Goal: Information Seeking & Learning: Learn about a topic

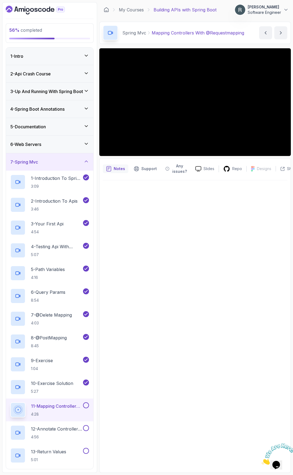
scroll to position [119, 0]
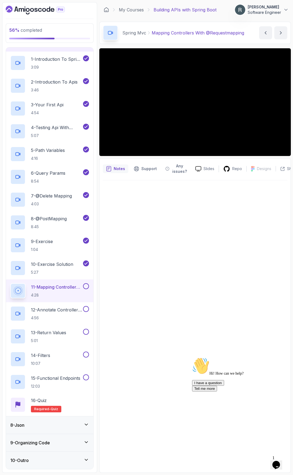
click at [82, 285] on div at bounding box center [85, 286] width 7 height 6
click at [88, 284] on button at bounding box center [86, 286] width 6 height 6
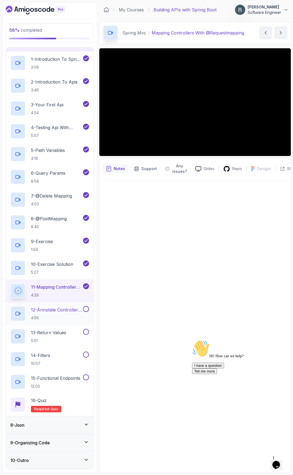
click at [65, 318] on p "4:56" at bounding box center [56, 317] width 51 height 5
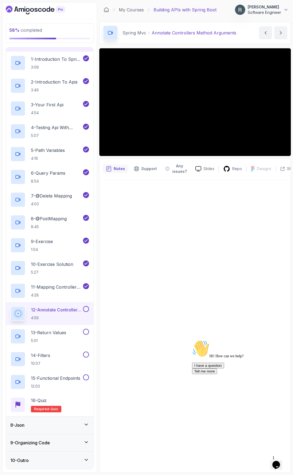
click at [194, 363] on div "Hi! How can we help? I have a question Tell me more" at bounding box center [241, 357] width 98 height 34
click at [87, 308] on button at bounding box center [86, 309] width 6 height 6
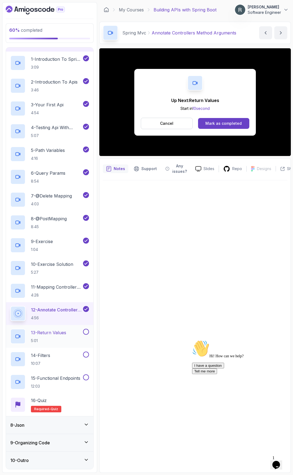
click at [66, 336] on h2 "13 - Return Values 5:01" at bounding box center [48, 336] width 35 height 14
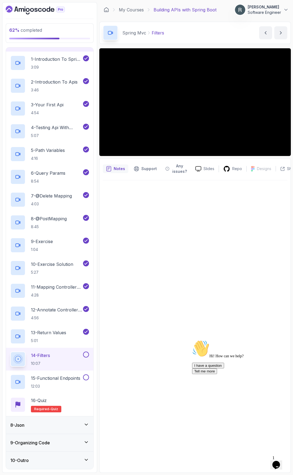
click at [86, 355] on button at bounding box center [86, 355] width 6 height 6
click at [63, 376] on p "15 - Functional Endpoints" at bounding box center [55, 378] width 49 height 7
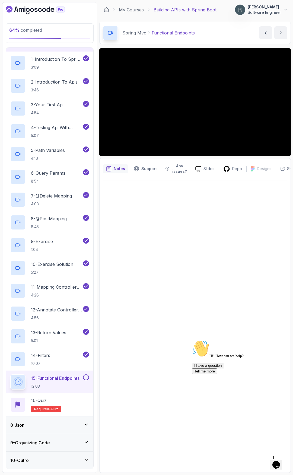
click at [87, 378] on button at bounding box center [86, 377] width 6 height 6
click at [69, 404] on div "16 - Quiz Required- quiz" at bounding box center [49, 404] width 79 height 15
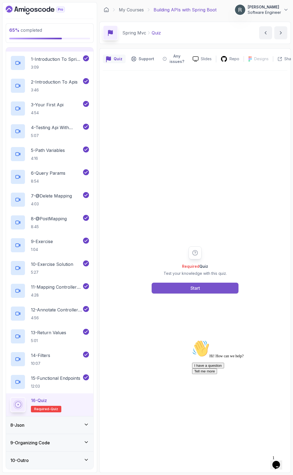
click at [214, 287] on button "Start" at bounding box center [195, 288] width 87 height 11
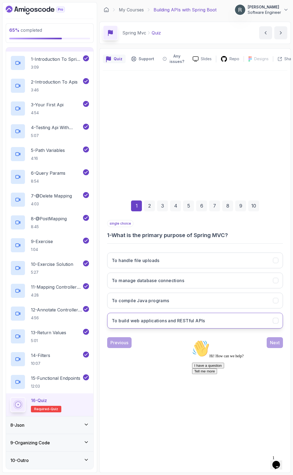
click at [203, 317] on button "To build web applications and RESTful APIs" at bounding box center [195, 321] width 176 height 16
click at [274, 344] on div "Hi! How can we help? I have a question Tell me more" at bounding box center [241, 357] width 98 height 34
click at [271, 341] on div "Hi! How can we help? I have a question Tell me more" at bounding box center [241, 357] width 98 height 34
click at [273, 343] on div "Hi! How can we help? I have a question Tell me more" at bounding box center [241, 357] width 98 height 34
click at [282, 340] on div "Chat attention grabber" at bounding box center [241, 340] width 98 height 0
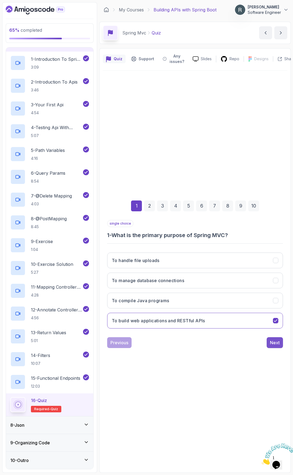
click at [274, 345] on div "Next" at bounding box center [275, 342] width 10 height 7
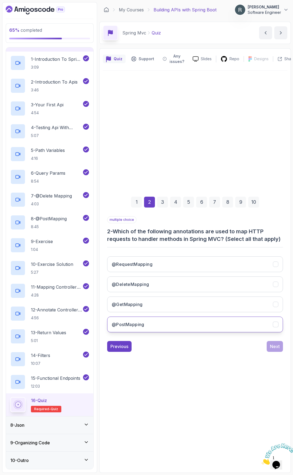
click at [203, 331] on button "@PostMapping" at bounding box center [195, 325] width 176 height 16
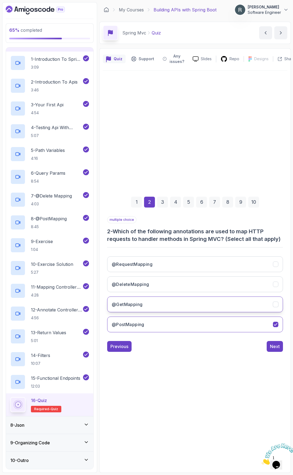
click at [207, 308] on button "@GetMapping" at bounding box center [195, 304] width 176 height 16
click at [206, 290] on button "@DeleteMapping" at bounding box center [195, 284] width 176 height 16
click at [196, 271] on button "@RequestMapping" at bounding box center [195, 264] width 176 height 16
click at [274, 347] on div "Next" at bounding box center [275, 346] width 10 height 7
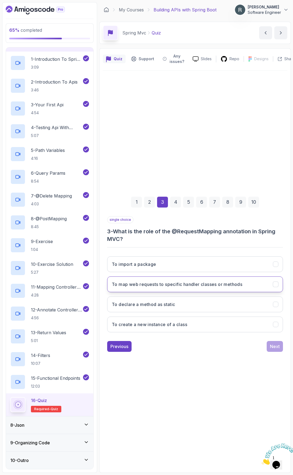
click at [191, 285] on h3 "To map web requests to specific handler classes or methods" at bounding box center [177, 284] width 130 height 7
click at [276, 349] on div "Next" at bounding box center [275, 346] width 10 height 7
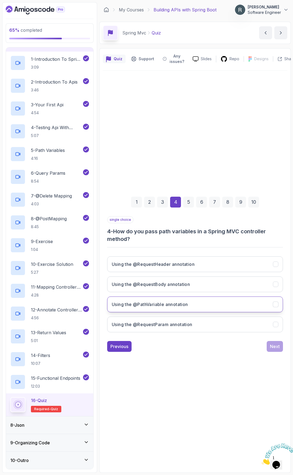
click at [225, 307] on button "Using the @PathVariable annotation" at bounding box center [195, 304] width 176 height 16
click at [276, 348] on div "Next" at bounding box center [275, 346] width 10 height 7
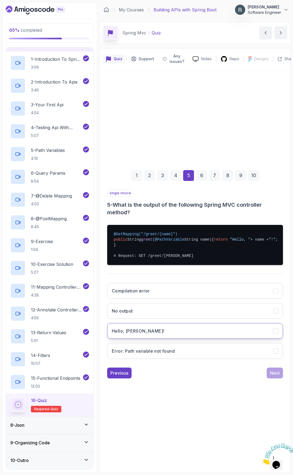
click at [217, 331] on button "Hello, John!" at bounding box center [195, 331] width 176 height 16
click at [276, 376] on div "Next" at bounding box center [275, 373] width 10 height 7
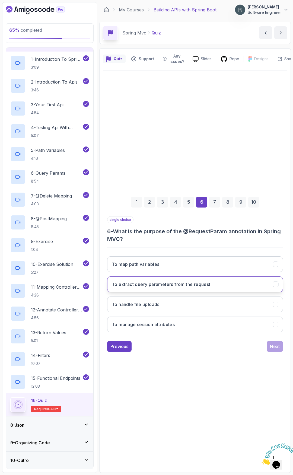
click at [241, 288] on button "To extract query parameters from the request" at bounding box center [195, 284] width 176 height 16
click at [275, 348] on div "Next" at bounding box center [275, 346] width 10 height 7
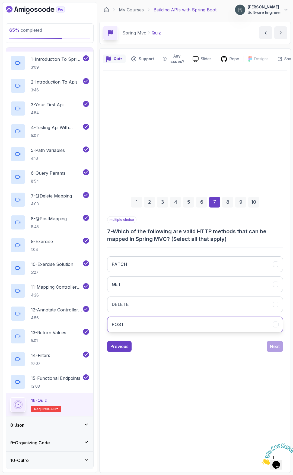
click at [261, 321] on button "POST" at bounding box center [195, 325] width 176 height 16
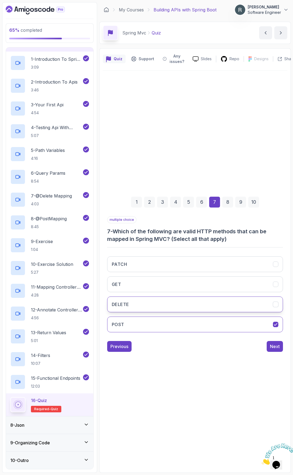
click at [257, 305] on button "DELETE" at bounding box center [195, 304] width 176 height 16
click at [259, 285] on button "GET" at bounding box center [195, 284] width 176 height 16
click at [259, 266] on button "PATCH" at bounding box center [195, 264] width 176 height 16
click at [272, 349] on div "Next" at bounding box center [275, 346] width 10 height 7
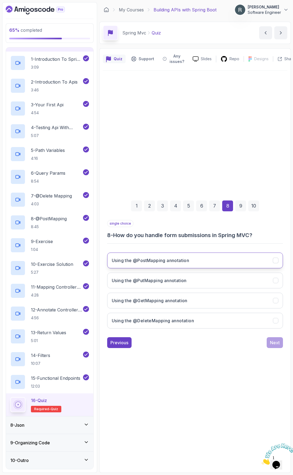
click at [208, 261] on button "Using the @PostMapping annotation" at bounding box center [195, 261] width 176 height 16
click at [271, 341] on div "Next" at bounding box center [275, 342] width 10 height 7
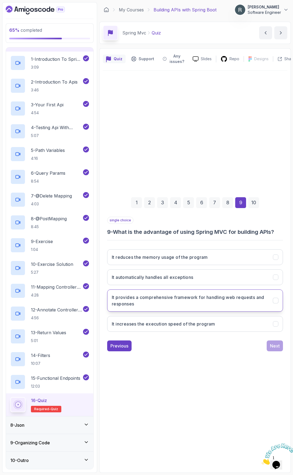
click at [207, 305] on h3 "It provides a comprehensive framework for handling web requests and responses" at bounding box center [189, 300] width 155 height 13
click at [266, 343] on div "Previous Next" at bounding box center [195, 345] width 176 height 11
click at [269, 343] on button "Next" at bounding box center [275, 345] width 16 height 11
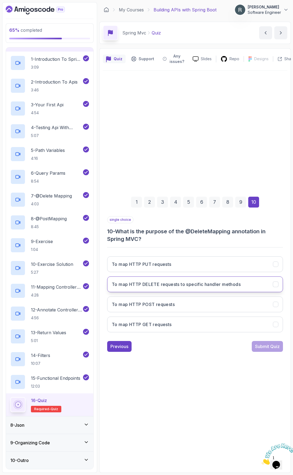
click at [190, 285] on h3 "To map HTTP DELETE requests to specific handler methods" at bounding box center [176, 284] width 129 height 7
click at [270, 346] on div "Submit Quiz" at bounding box center [267, 346] width 25 height 7
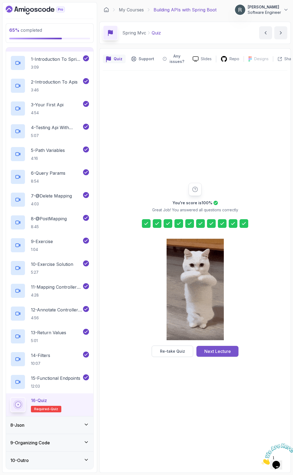
click at [224, 350] on div "Next Lecture" at bounding box center [217, 351] width 27 height 7
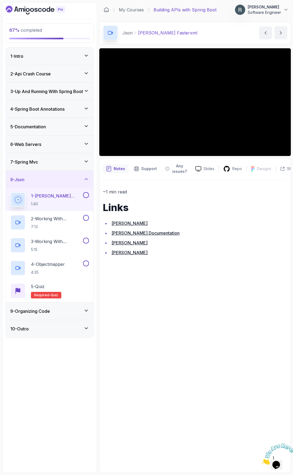
click at [68, 307] on div "9 - Organizing Code" at bounding box center [49, 310] width 87 height 17
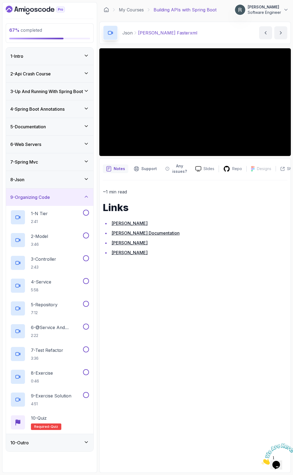
click at [79, 200] on div "9 - Organizing Code" at bounding box center [49, 197] width 79 height 7
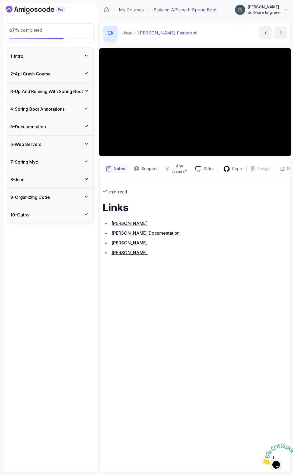
click at [71, 178] on div "8 - Json" at bounding box center [49, 179] width 79 height 7
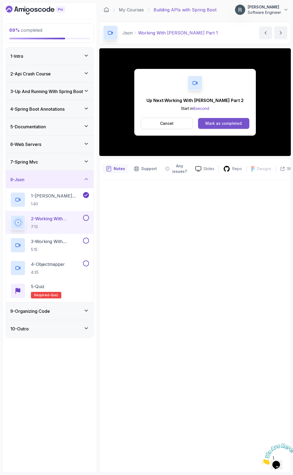
click at [237, 122] on div "Mark as completed" at bounding box center [223, 123] width 36 height 5
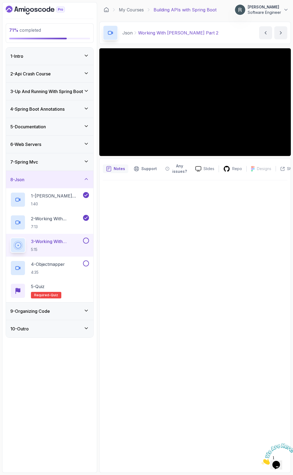
click at [53, 158] on div "7 - Spring Mvc" at bounding box center [49, 161] width 87 height 17
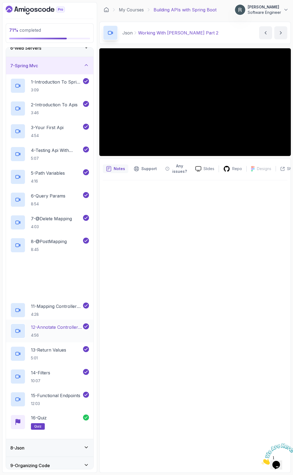
scroll to position [119, 0]
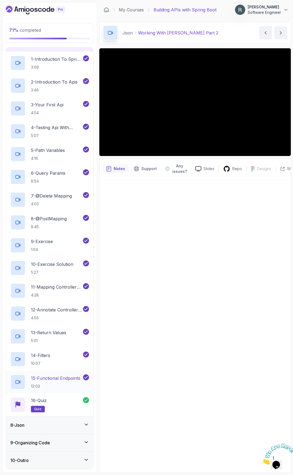
click at [56, 382] on h2 "15 - Functional Endpoints 12:03" at bounding box center [55, 382] width 49 height 14
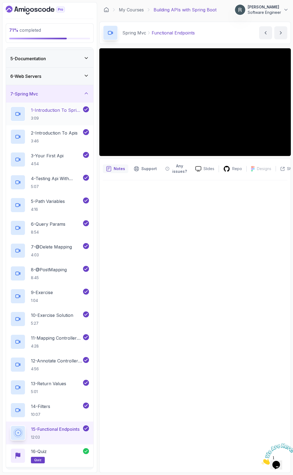
scroll to position [65, 0]
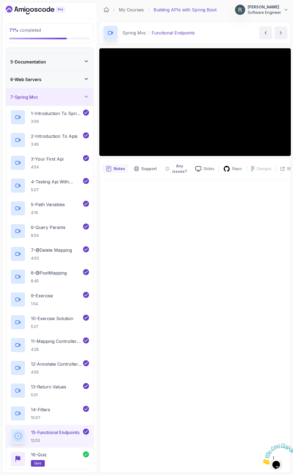
drag, startPoint x: 42, startPoint y: 97, endPoint x: 42, endPoint y: 100, distance: 3.0
click at [42, 97] on div "7 - Spring Mvc" at bounding box center [49, 97] width 79 height 7
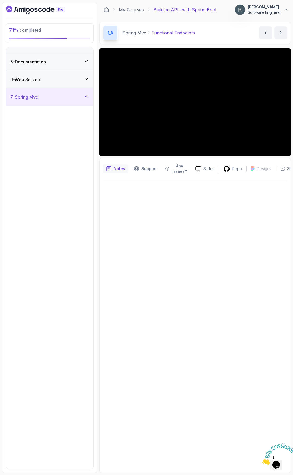
scroll to position [0, 0]
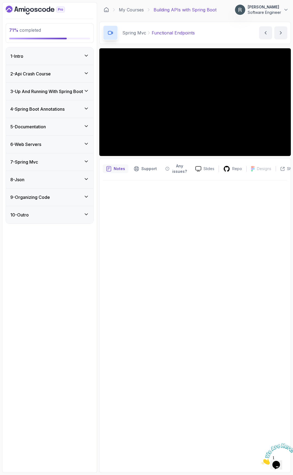
click at [37, 181] on div "8 - Json" at bounding box center [49, 179] width 79 height 7
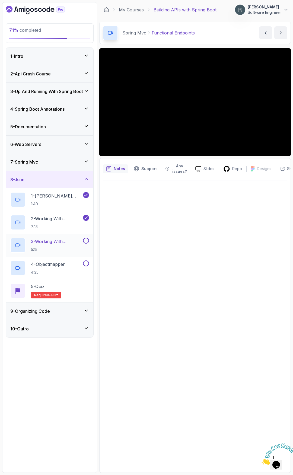
click at [57, 240] on p "3 - Working With Jackson Part 2" at bounding box center [56, 241] width 51 height 7
click at [48, 240] on p "3 - Working With Jackson Part 2" at bounding box center [56, 241] width 51 height 7
click at [73, 265] on div "4 - Objectmapper 4:35" at bounding box center [46, 267] width 72 height 15
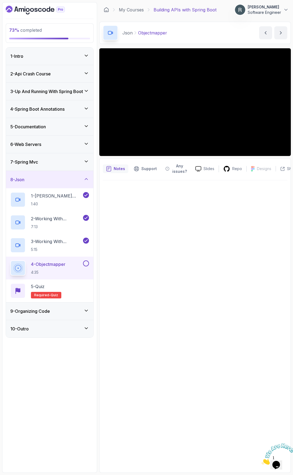
click at [87, 264] on button at bounding box center [86, 263] width 6 height 6
click at [74, 292] on div "5 - Quiz Required- quiz" at bounding box center [49, 290] width 79 height 15
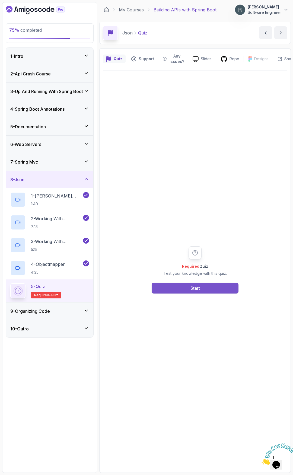
click at [175, 289] on button "Start" at bounding box center [195, 288] width 87 height 11
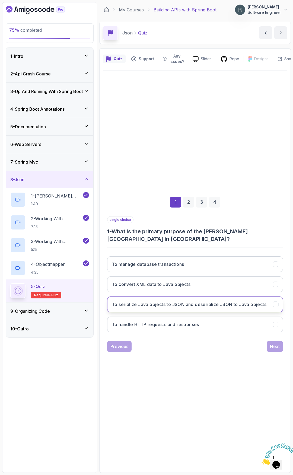
click at [267, 301] on button "To serialize Java objects to JSON and deserialize JSON to Java objects" at bounding box center [195, 304] width 176 height 16
click at [276, 346] on div "Next" at bounding box center [275, 346] width 10 height 7
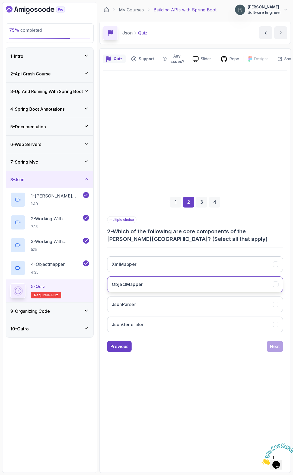
click at [197, 279] on button "ObjectMapper" at bounding box center [195, 284] width 176 height 16
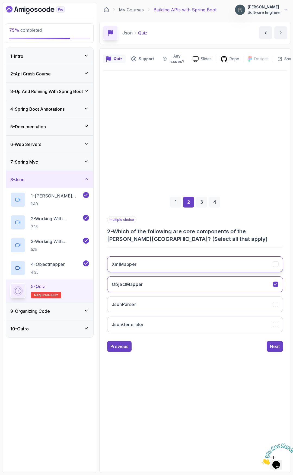
click at [206, 264] on button "XmlMapper" at bounding box center [195, 264] width 176 height 16
click at [200, 299] on button "JsonParser" at bounding box center [195, 304] width 176 height 16
click at [230, 327] on button "JsonGenerator" at bounding box center [195, 325] width 176 height 16
click at [274, 349] on div "Next" at bounding box center [275, 346] width 10 height 7
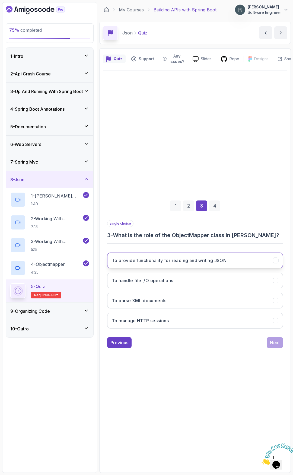
click at [224, 265] on button "To provide functionality for reading and writing JSON" at bounding box center [195, 261] width 176 height 16
click at [273, 340] on div "Next" at bounding box center [275, 342] width 10 height 7
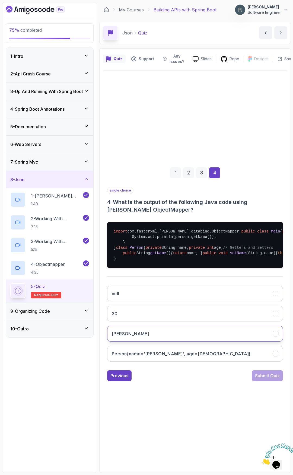
click at [176, 341] on button "John" at bounding box center [195, 334] width 176 height 16
click at [267, 379] on div "Submit Quiz" at bounding box center [267, 375] width 25 height 7
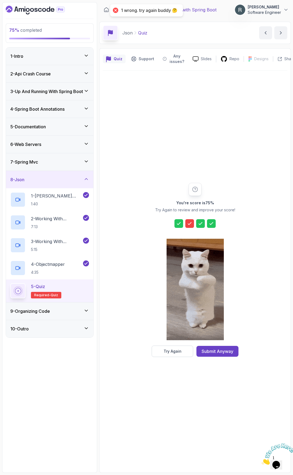
click at [189, 226] on icon at bounding box center [189, 223] width 5 height 5
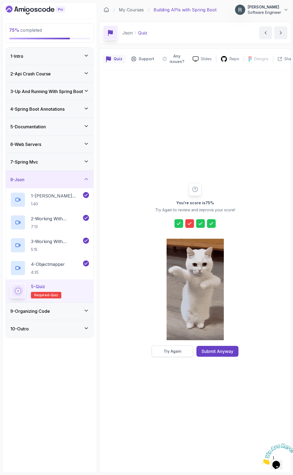
click at [181, 353] on button "Try Again" at bounding box center [173, 351] width 42 height 11
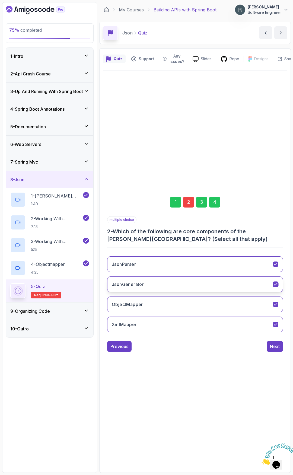
click at [231, 279] on button "JsonGenerator" at bounding box center [195, 284] width 176 height 16
click at [276, 348] on div "Next" at bounding box center [275, 346] width 10 height 7
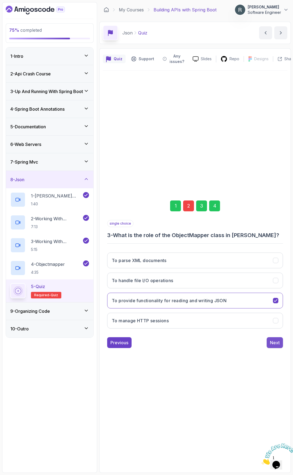
click at [275, 347] on button "Next" at bounding box center [275, 342] width 16 height 11
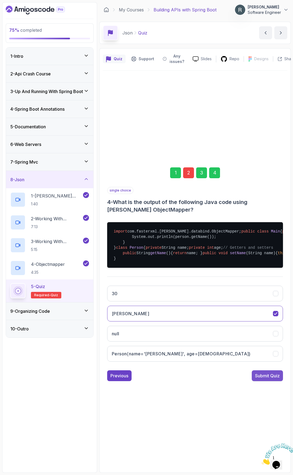
click at [264, 379] on div "Submit Quiz" at bounding box center [267, 375] width 25 height 7
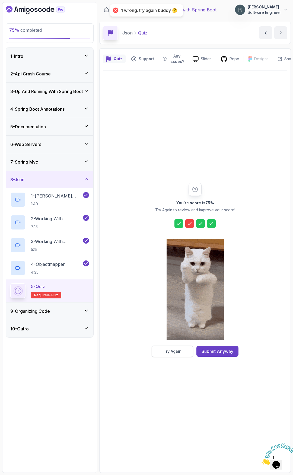
click at [178, 351] on div "Try Again" at bounding box center [173, 351] width 18 height 5
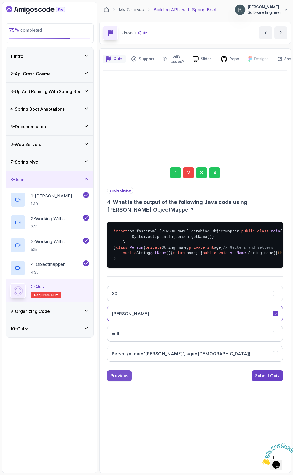
click at [123, 381] on button "Previous" at bounding box center [119, 375] width 24 height 11
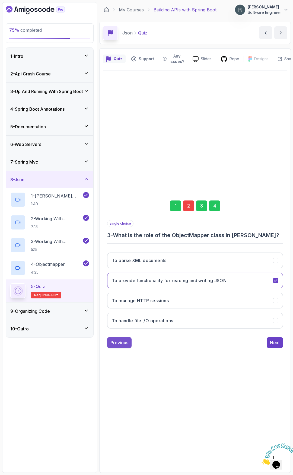
click at [120, 341] on div "Previous" at bounding box center [119, 342] width 18 height 7
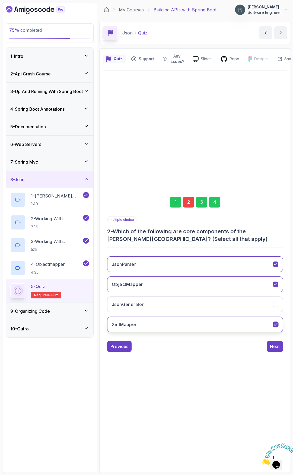
click at [187, 327] on button "XmlMapper" at bounding box center [195, 325] width 176 height 16
click at [258, 302] on button "JsonGenerator" at bounding box center [195, 304] width 176 height 16
click at [276, 347] on div "Next" at bounding box center [275, 346] width 10 height 7
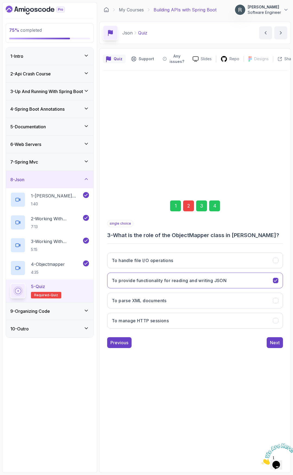
click at [276, 347] on button "Next" at bounding box center [275, 342] width 16 height 11
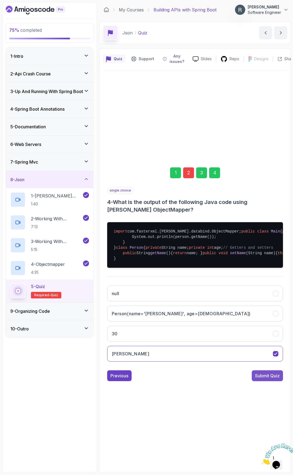
click at [265, 379] on div "Submit Quiz" at bounding box center [267, 375] width 25 height 7
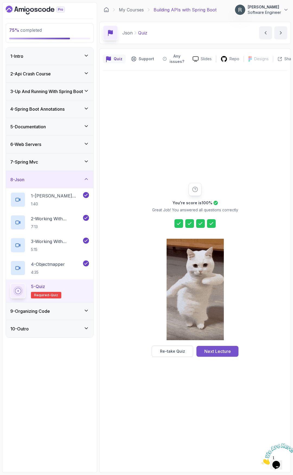
click at [227, 354] on div "Next Lecture" at bounding box center [217, 351] width 27 height 7
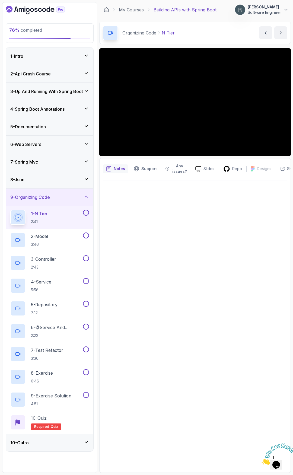
click at [82, 442] on div "10 - Outro" at bounding box center [49, 442] width 79 height 7
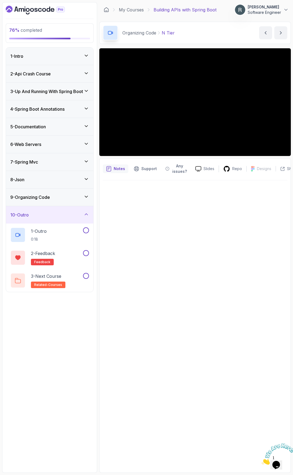
click at [74, 197] on div "9 - Organizing Code" at bounding box center [49, 197] width 79 height 7
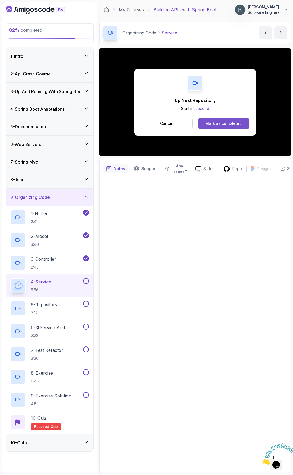
click at [218, 123] on div "Mark as completed" at bounding box center [223, 123] width 36 height 5
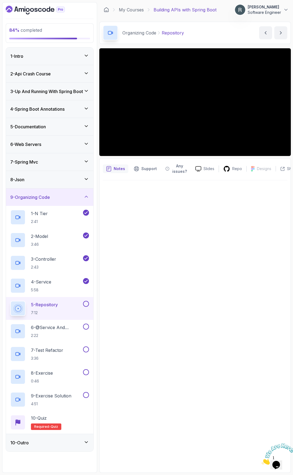
click at [84, 306] on button at bounding box center [86, 304] width 6 height 6
click at [70, 329] on p "6 - @Service And @Repository Annotations" at bounding box center [56, 327] width 51 height 7
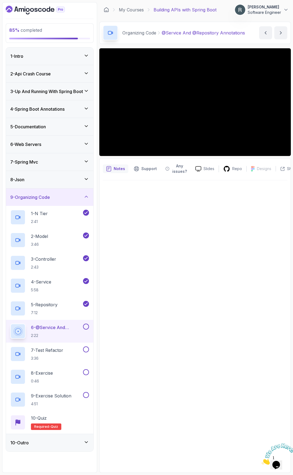
click at [86, 331] on button "6 - @Service And @Repository Annotations 2:22" at bounding box center [49, 331] width 79 height 15
click at [86, 325] on button at bounding box center [86, 327] width 6 height 6
click at [60, 353] on h2 "7 - Test Refactor 3:36" at bounding box center [47, 354] width 32 height 14
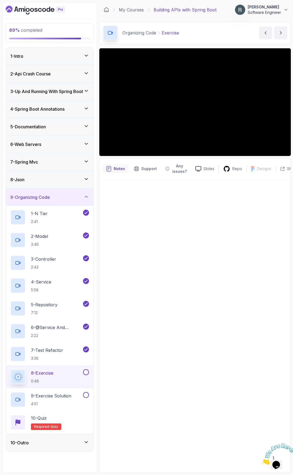
click at [86, 375] on button "8 - Exercise 0:46" at bounding box center [49, 376] width 79 height 15
click at [86, 372] on button at bounding box center [86, 372] width 6 height 6
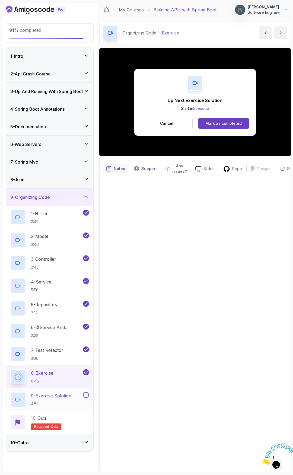
click at [71, 398] on p "9 - Exercise Solution" at bounding box center [51, 395] width 40 height 7
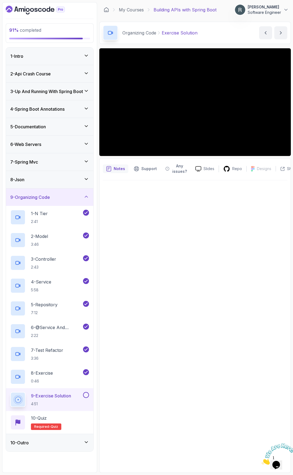
click at [85, 397] on button at bounding box center [86, 395] width 6 height 6
click at [77, 421] on div "10 - Quiz Required- quiz" at bounding box center [49, 422] width 79 height 15
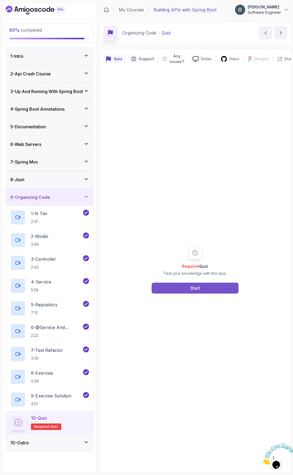
click at [188, 288] on button "Start" at bounding box center [195, 288] width 87 height 11
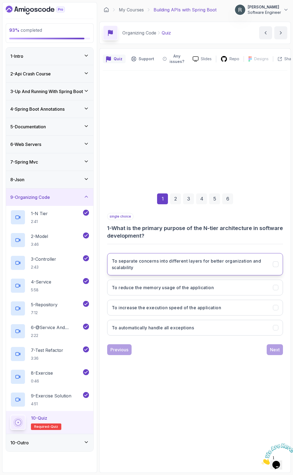
click at [215, 263] on h3 "To separate concerns into different layers for better organization and scalabil…" at bounding box center [189, 264] width 155 height 13
click at [273, 349] on div "Next" at bounding box center [275, 349] width 10 height 7
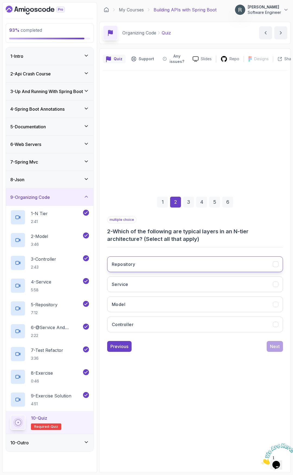
click at [235, 266] on button "Repository" at bounding box center [195, 264] width 176 height 16
click at [225, 280] on button "Service" at bounding box center [195, 284] width 176 height 16
click at [220, 302] on button "Model" at bounding box center [195, 304] width 176 height 16
click at [218, 322] on button "Controller" at bounding box center [195, 325] width 176 height 16
click at [277, 346] on div "Next" at bounding box center [275, 346] width 10 height 7
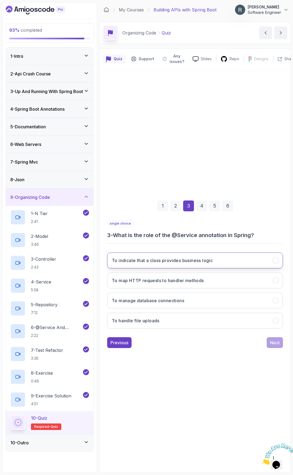
click at [224, 263] on button "To indicate that a class provides business logic" at bounding box center [195, 261] width 176 height 16
click at [270, 340] on div "Next" at bounding box center [275, 342] width 10 height 7
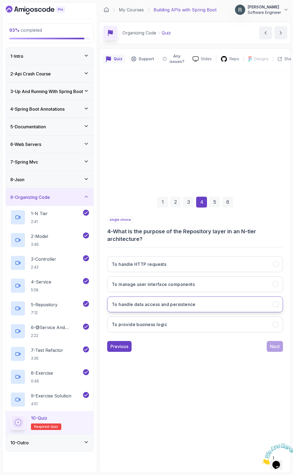
click at [229, 306] on button "To handle data access and persistence" at bounding box center [195, 304] width 176 height 16
click at [273, 344] on div "Next" at bounding box center [275, 346] width 10 height 7
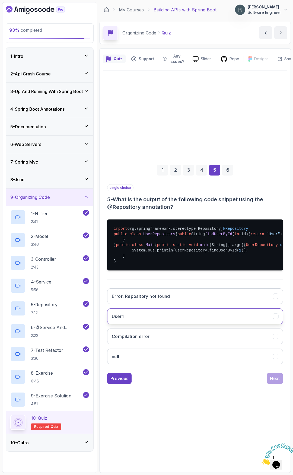
click at [231, 324] on button "User1" at bounding box center [195, 316] width 176 height 16
click at [273, 382] on div "Next" at bounding box center [275, 378] width 10 height 7
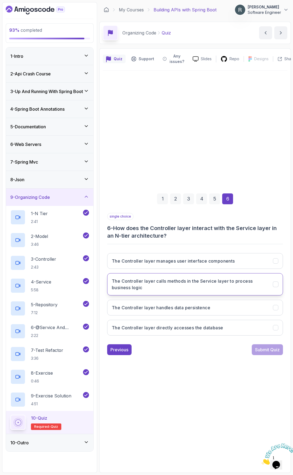
click at [248, 283] on h3 "The Controller layer calls methods in the Service layer to process business log…" at bounding box center [189, 284] width 155 height 13
click at [274, 350] on div "Submit Quiz" at bounding box center [267, 349] width 25 height 7
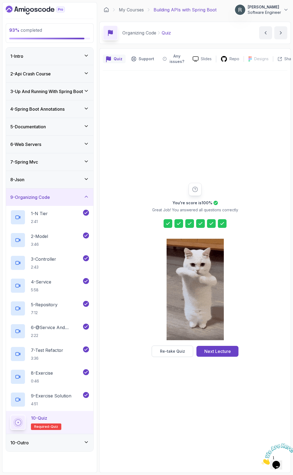
click at [67, 442] on div "10 - Outro" at bounding box center [49, 442] width 79 height 7
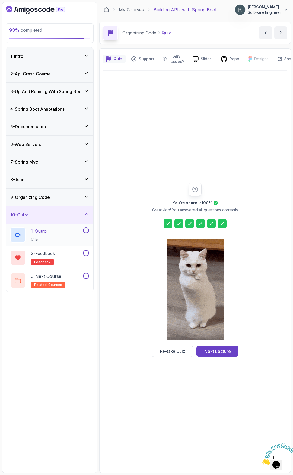
click at [77, 235] on div "1 - Outro 0:18" at bounding box center [46, 234] width 72 height 15
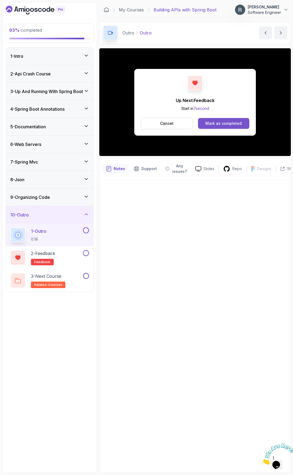
click at [231, 121] on div "Mark as completed" at bounding box center [223, 123] width 36 height 5
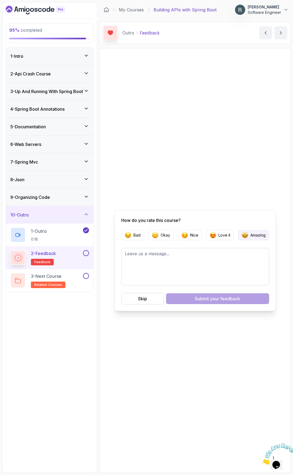
click at [253, 235] on p "Amazing" at bounding box center [257, 234] width 15 height 5
click at [190, 297] on button "Submit your feedback" at bounding box center [217, 298] width 103 height 11
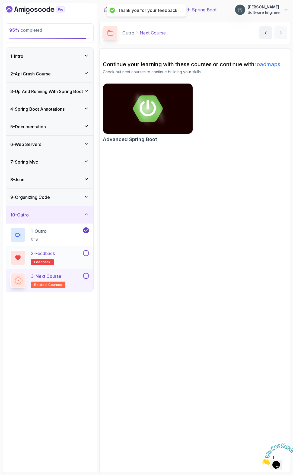
click at [85, 254] on button at bounding box center [86, 253] width 6 height 6
click at [74, 280] on div "3 - Next Course related-courses" at bounding box center [46, 280] width 72 height 15
click at [86, 277] on button at bounding box center [86, 276] width 6 height 6
click at [163, 253] on section "Continue your learning with these courses or continue with roadmaps Check out n…" at bounding box center [194, 260] width 191 height 424
click at [72, 283] on div "3 - Next Course related-courses" at bounding box center [46, 280] width 72 height 15
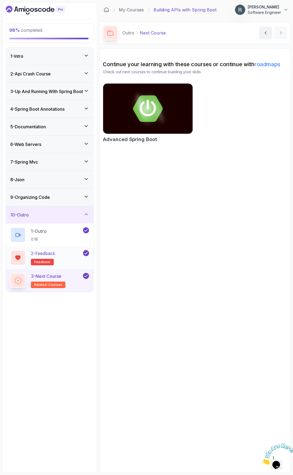
click at [71, 260] on div "2 - Feedback feedback" at bounding box center [46, 257] width 72 height 15
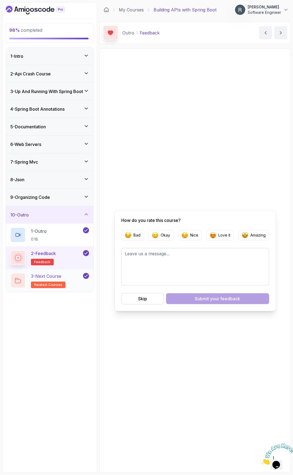
click at [67, 279] on div "3 - Next Course related-courses" at bounding box center [46, 280] width 72 height 15
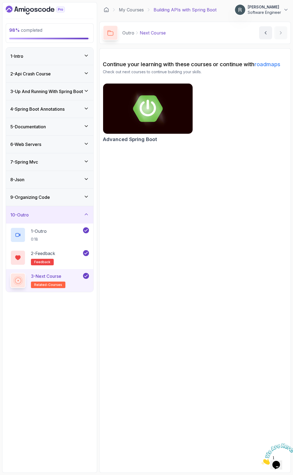
click at [69, 197] on div "9 - Organizing Code" at bounding box center [49, 197] width 79 height 7
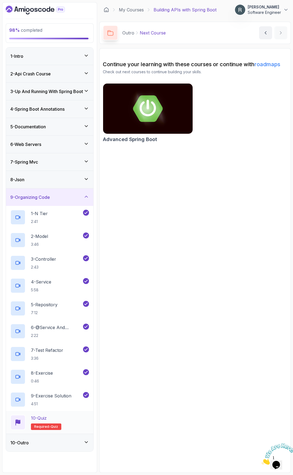
click at [78, 417] on div "10 - Quiz Required- quiz" at bounding box center [49, 422] width 79 height 15
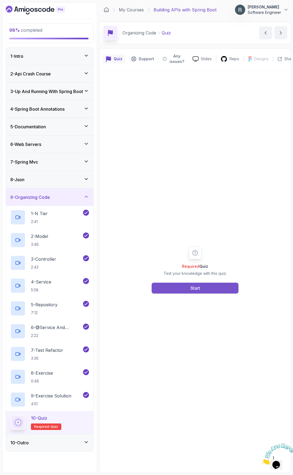
click at [208, 289] on button "Start" at bounding box center [195, 288] width 87 height 11
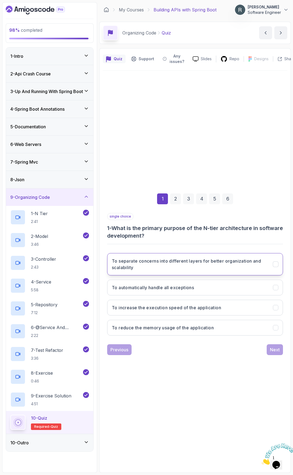
click at [205, 265] on h3 "To separate concerns into different layers for better organization and scalabil…" at bounding box center [189, 264] width 155 height 13
click at [275, 351] on div "Next" at bounding box center [275, 349] width 10 height 7
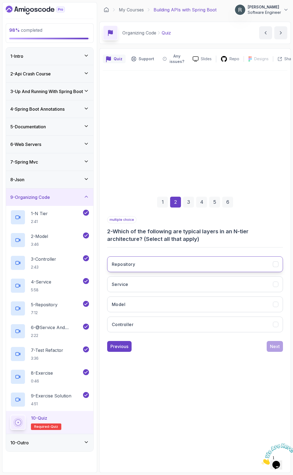
click at [216, 262] on button "Repository" at bounding box center [195, 264] width 176 height 16
click at [203, 286] on button "Service" at bounding box center [195, 284] width 176 height 16
click at [197, 304] on button "Model" at bounding box center [195, 304] width 176 height 16
click at [209, 323] on button "Controller" at bounding box center [195, 325] width 176 height 16
click at [273, 345] on div "Next" at bounding box center [275, 346] width 10 height 7
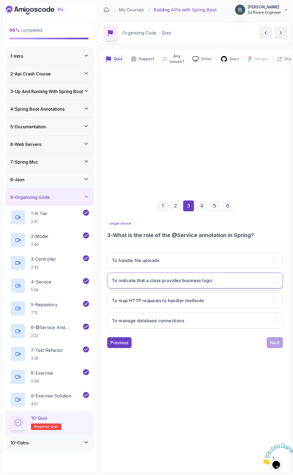
click at [209, 286] on button "To indicate that a class provides business logic" at bounding box center [195, 281] width 176 height 16
click at [274, 343] on div "Next" at bounding box center [275, 342] width 10 height 7
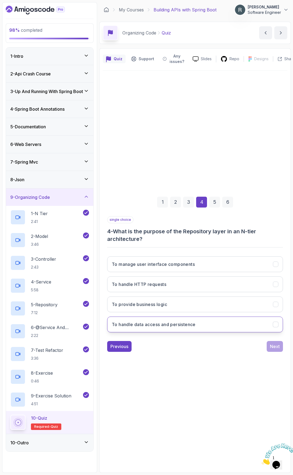
click at [234, 324] on button "To handle data access and persistence" at bounding box center [195, 325] width 176 height 16
click at [277, 348] on div "Next" at bounding box center [275, 346] width 10 height 7
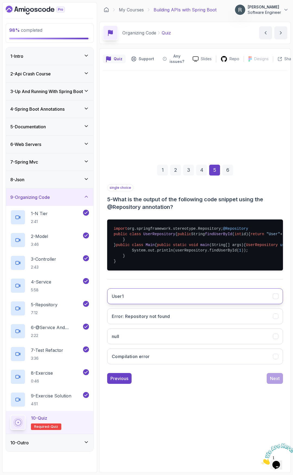
click at [220, 304] on button "User1" at bounding box center [195, 296] width 176 height 16
click at [274, 382] on div "Next" at bounding box center [275, 378] width 10 height 7
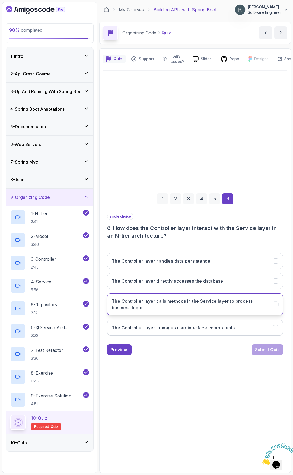
click at [220, 309] on h3 "The Controller layer calls methods in the Service layer to process business log…" at bounding box center [189, 304] width 155 height 13
click at [262, 348] on div "Submit Quiz" at bounding box center [267, 349] width 25 height 7
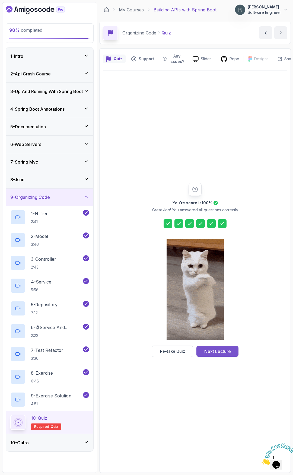
click at [229, 350] on div "Next Lecture" at bounding box center [217, 351] width 27 height 7
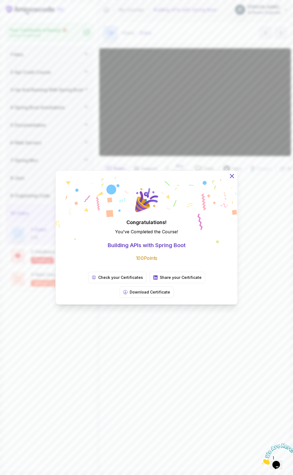
click at [232, 180] on icon at bounding box center [231, 176] width 7 height 7
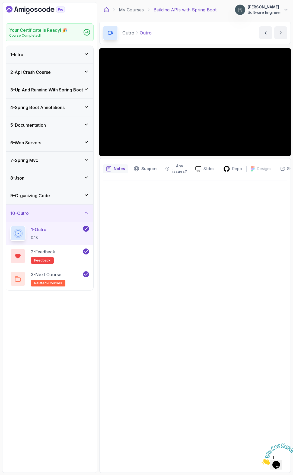
click at [107, 9] on icon at bounding box center [106, 9] width 5 height 5
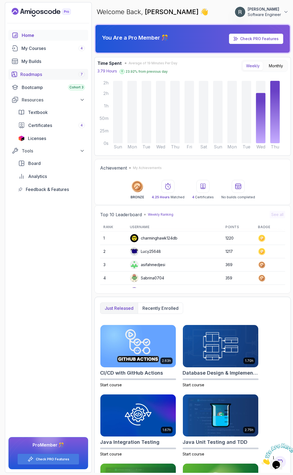
click at [44, 77] on div "Roadmaps 7" at bounding box center [52, 74] width 65 height 7
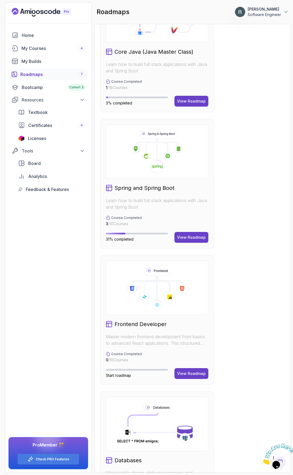
scroll to position [325, 0]
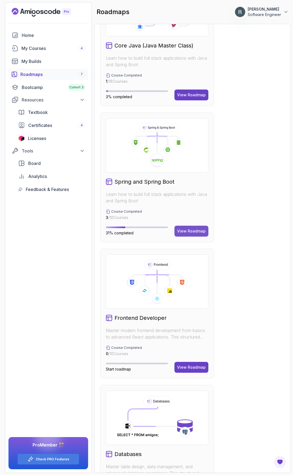
click at [193, 231] on div "View Roadmap" at bounding box center [191, 230] width 28 height 5
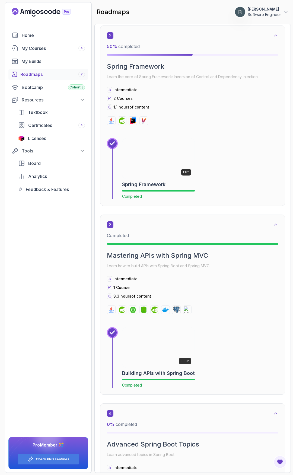
scroll to position [331, 0]
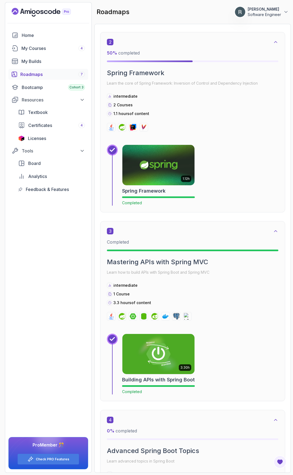
click at [275, 45] on icon at bounding box center [275, 41] width 5 height 5
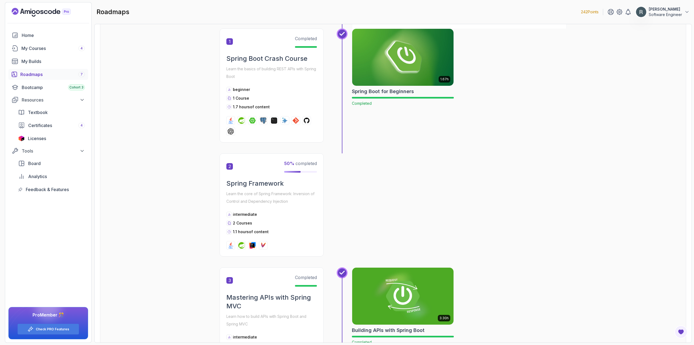
scroll to position [167, 0]
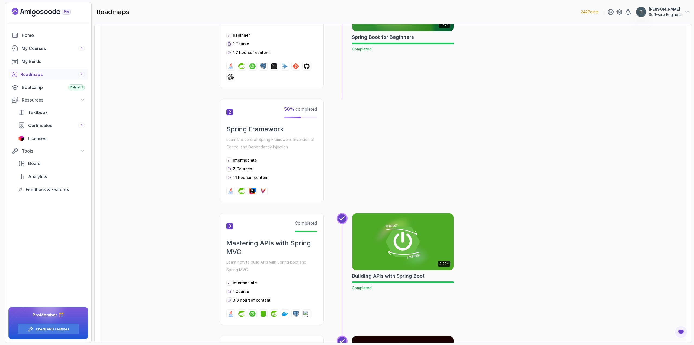
click at [228, 112] on span "2" at bounding box center [229, 112] width 7 height 7
click at [228, 115] on span "2" at bounding box center [229, 112] width 7 height 7
click at [293, 161] on div "2 50 % completed Spring Framework Learn the core of Spring Framework: Inversion…" at bounding box center [393, 156] width 347 height 114
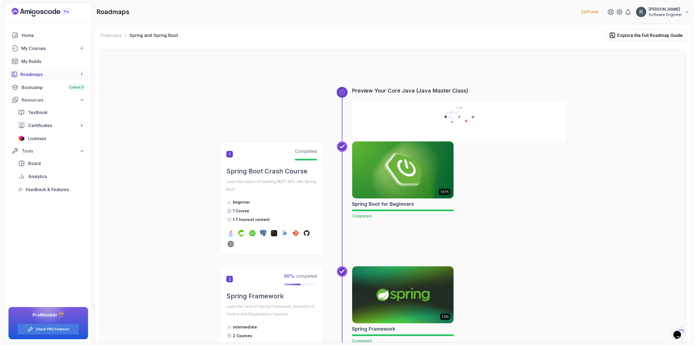
scroll to position [787, 0]
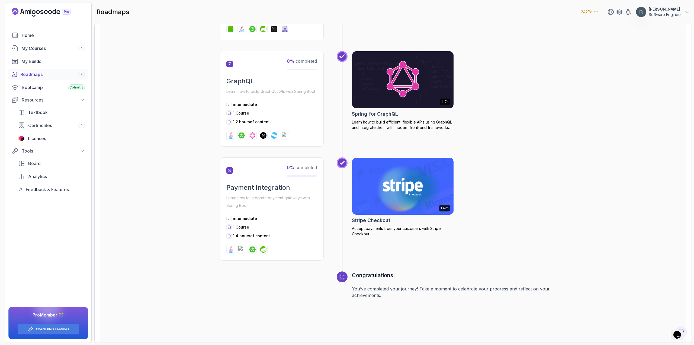
click at [495, 209] on div "1.42h Stripe Checkout Accept payments from your customers with Stripe Checkout." at bounding box center [459, 208] width 215 height 103
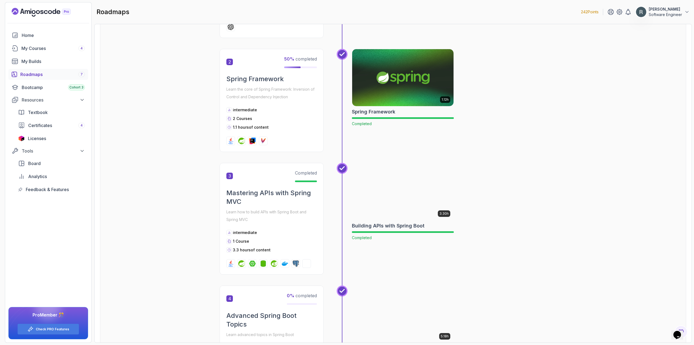
scroll to position [298, 0]
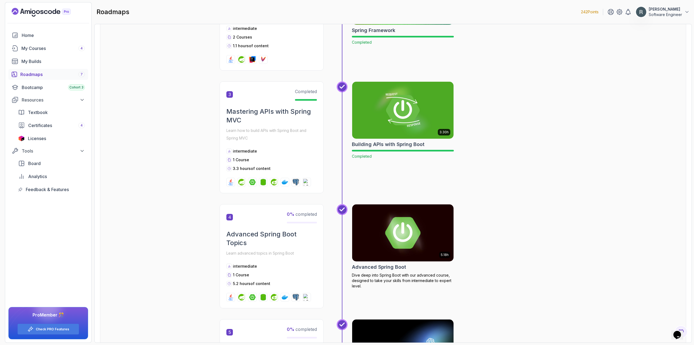
click at [382, 232] on img at bounding box center [403, 233] width 107 height 60
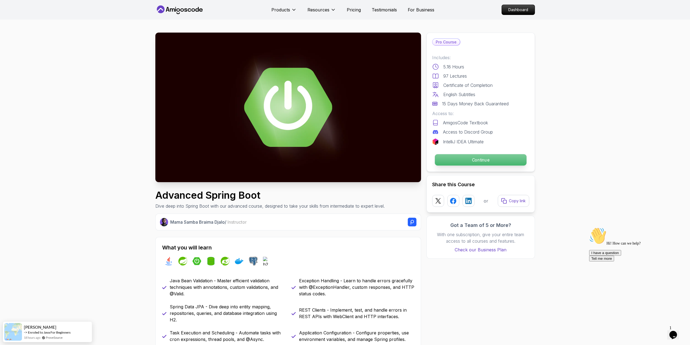
click at [466, 161] on p "Continue" at bounding box center [481, 159] width 92 height 11
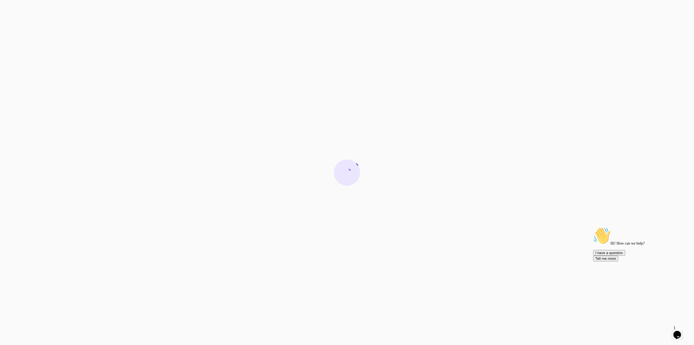
click at [593, 227] on icon "Chat attention grabber" at bounding box center [593, 227] width 0 height 0
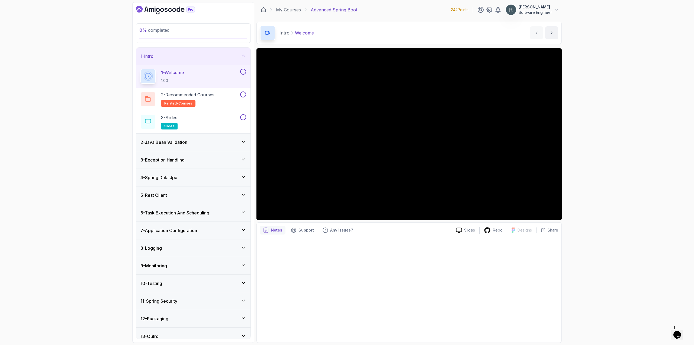
click at [602, 273] on div "0 % completed 1 - Intro 1 - Welcome 1:00 2 - Recommended Courses related-course…" at bounding box center [347, 172] width 694 height 345
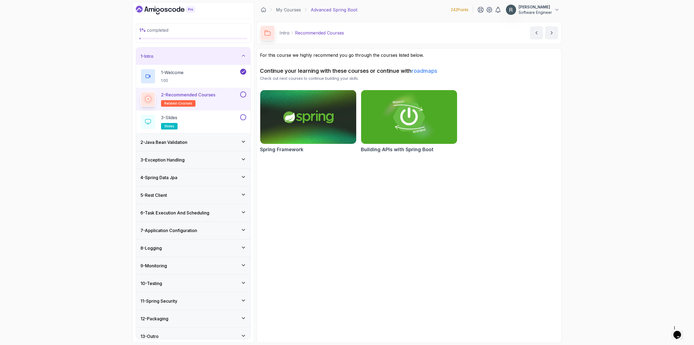
click at [241, 93] on button at bounding box center [243, 94] width 6 height 6
click at [232, 117] on div "3 - Slides slides" at bounding box center [190, 121] width 99 height 15
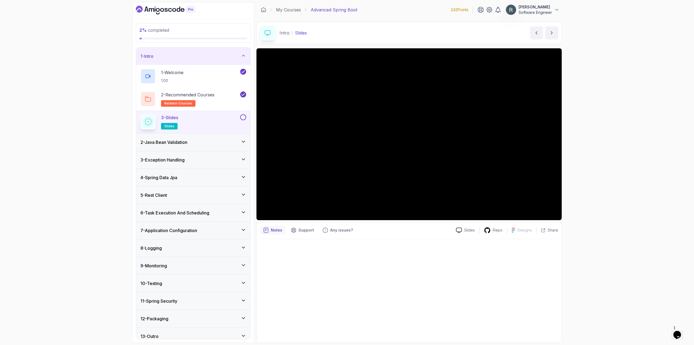
click at [682, 330] on div "Opens Chat This icon Opens the chat window." at bounding box center [677, 334] width 9 height 9
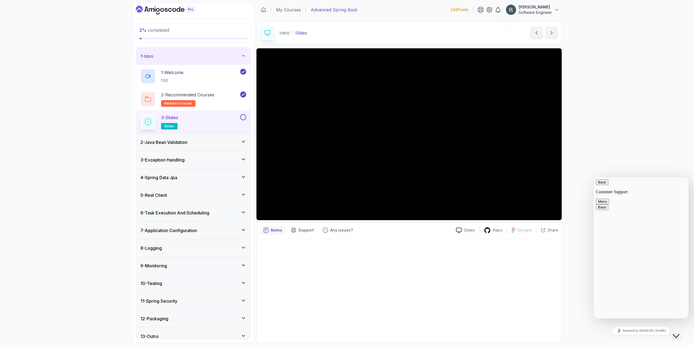
click at [680, 333] on div "Close Chat This icon closes the chat window." at bounding box center [676, 336] width 7 height 7
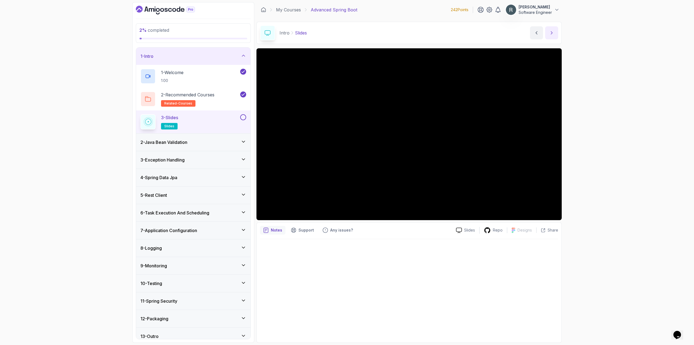
click at [552, 37] on button "next content" at bounding box center [551, 32] width 13 height 13
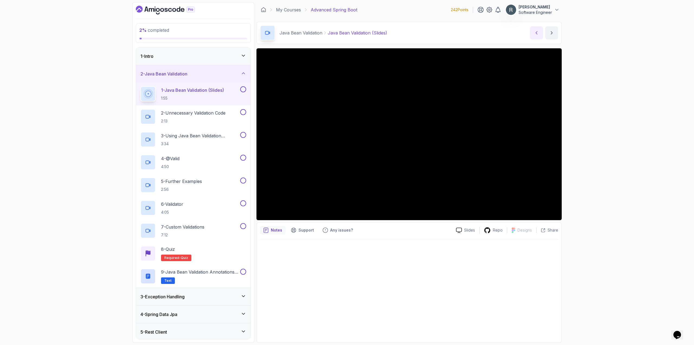
click at [537, 35] on icon "previous content" at bounding box center [536, 32] width 5 height 5
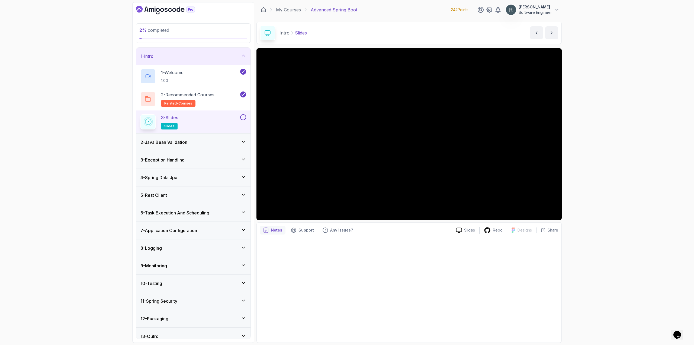
click at [244, 116] on button at bounding box center [243, 117] width 6 height 6
click at [213, 139] on div "2 - Java Bean Validation" at bounding box center [194, 142] width 106 height 7
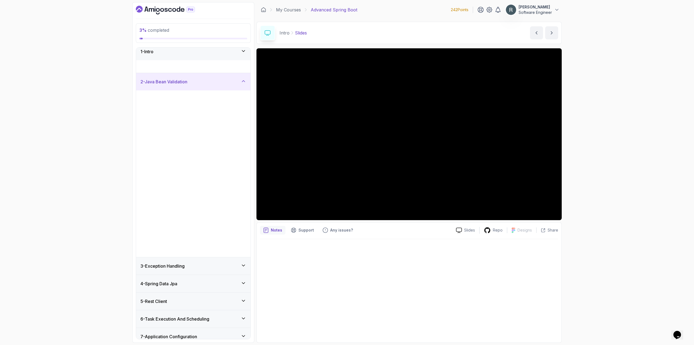
scroll to position [5, 0]
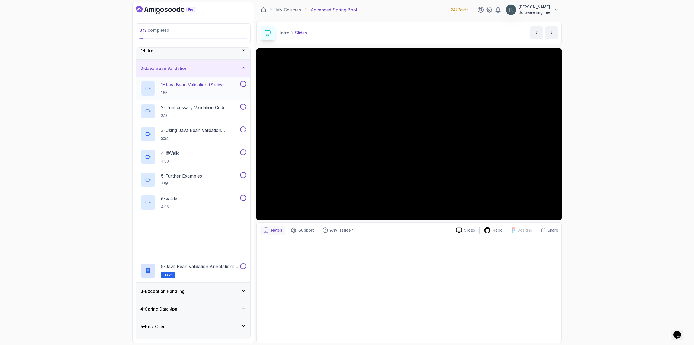
click at [216, 97] on div "1 - Java Bean Validation (Slides) 1:55" at bounding box center [193, 88] width 114 height 23
click at [215, 88] on h2 "1 - Java Bean Validation (Slides) 1:55" at bounding box center [192, 88] width 63 height 14
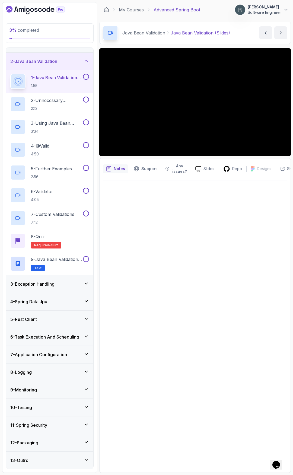
scroll to position [12, 0]
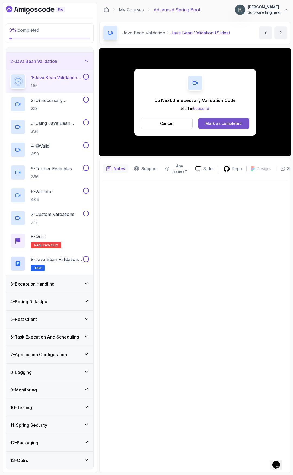
click at [229, 122] on div "Mark as completed" at bounding box center [223, 123] width 36 height 5
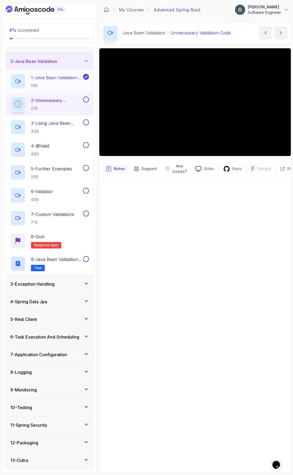
click at [66, 79] on p "1 - Java Bean Validation (Slides)" at bounding box center [56, 77] width 51 height 7
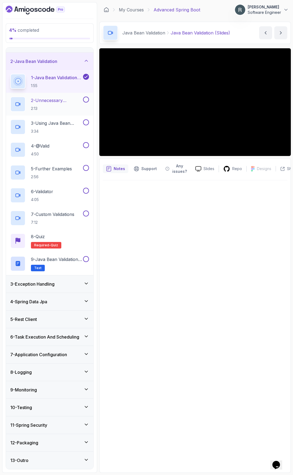
click at [56, 103] on p "2 - Unnecessary Validation Code" at bounding box center [56, 100] width 51 height 7
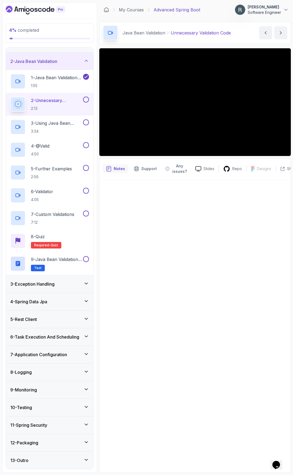
click at [86, 99] on button at bounding box center [86, 100] width 6 height 6
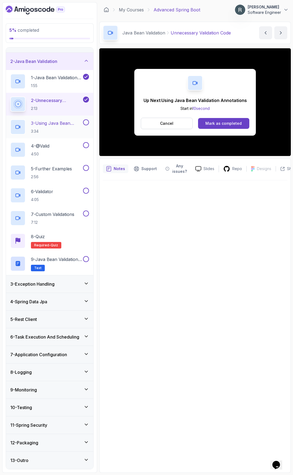
click at [66, 125] on p "3 - Using Java Bean Validation Annotations" at bounding box center [56, 123] width 51 height 7
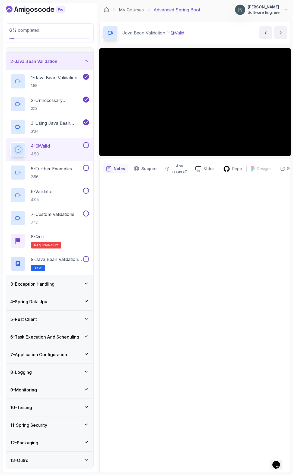
click at [87, 146] on button at bounding box center [86, 145] width 6 height 6
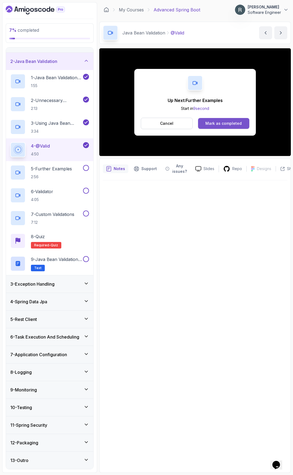
click at [224, 124] on div "Mark as completed" at bounding box center [223, 123] width 36 height 5
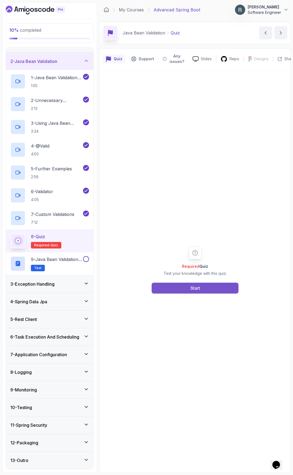
click at [177, 288] on button "Start" at bounding box center [195, 288] width 87 height 11
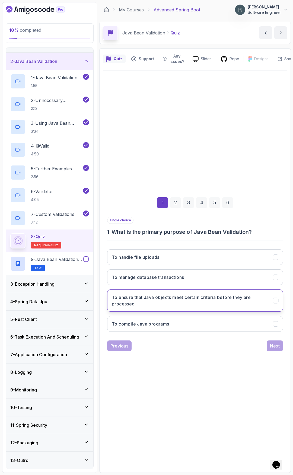
click at [215, 300] on h3 "To ensure that Java objects meet certain criteria before they are processed" at bounding box center [189, 300] width 155 height 13
click at [275, 344] on div "Next" at bounding box center [275, 346] width 10 height 7
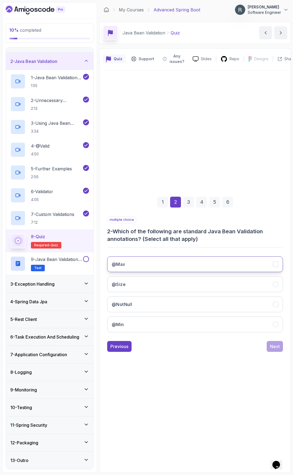
click at [168, 264] on button "@Max" at bounding box center [195, 264] width 176 height 16
drag, startPoint x: 161, startPoint y: 304, endPoint x: 160, endPoint y: 314, distance: 9.5
click at [161, 304] on button "@NotNull" at bounding box center [195, 304] width 176 height 16
click at [159, 318] on button "@Min" at bounding box center [195, 325] width 176 height 16
click at [274, 344] on div "Next" at bounding box center [275, 346] width 10 height 7
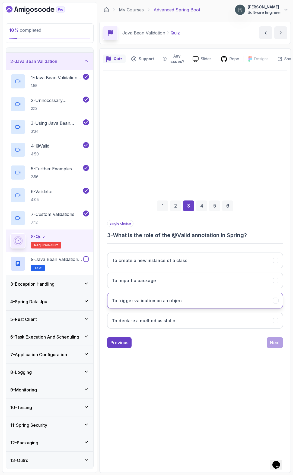
click at [199, 301] on button "To trigger validation on an object" at bounding box center [195, 301] width 176 height 16
click at [270, 341] on div "Next" at bounding box center [275, 342] width 10 height 7
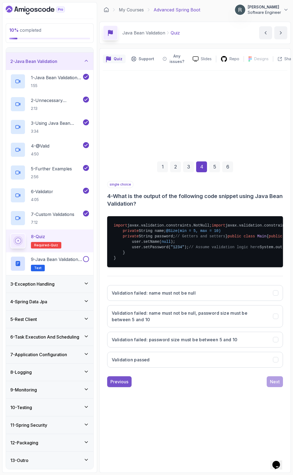
click at [131, 344] on button "Previous" at bounding box center [119, 381] width 24 height 11
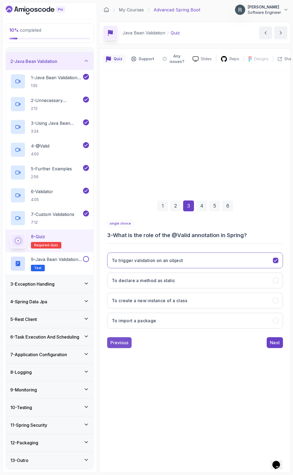
click at [123, 340] on div "Previous" at bounding box center [119, 342] width 18 height 7
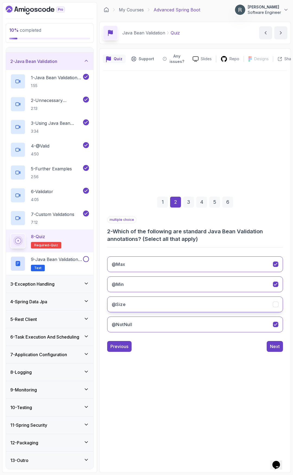
click at [254, 306] on button "@Size" at bounding box center [195, 304] width 176 height 16
click at [274, 344] on div "Next" at bounding box center [275, 346] width 10 height 7
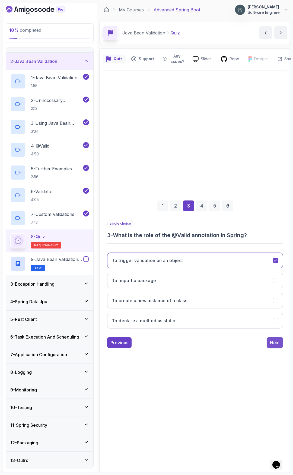
click at [273, 343] on div "Next" at bounding box center [275, 342] width 10 height 7
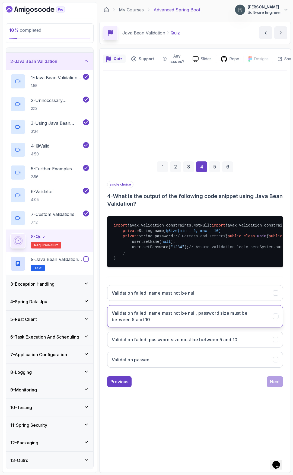
click at [256, 327] on button "Validation failed: name must not be null, password size must be between 5 and 10" at bounding box center [195, 316] width 176 height 22
click at [276, 344] on div "Next" at bounding box center [275, 381] width 10 height 7
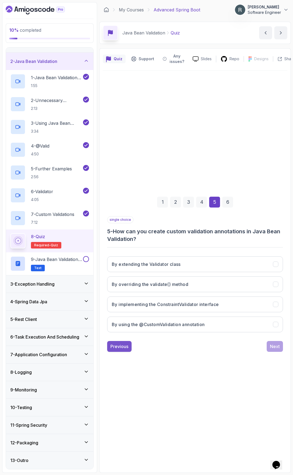
click at [120, 344] on div "Previous" at bounding box center [119, 346] width 18 height 7
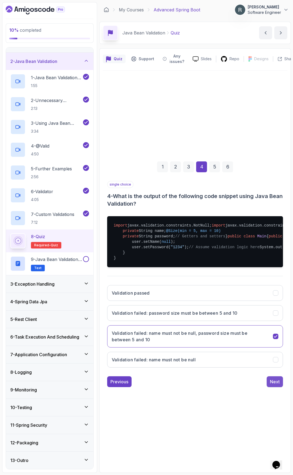
click at [274, 344] on div "Next" at bounding box center [275, 381] width 10 height 7
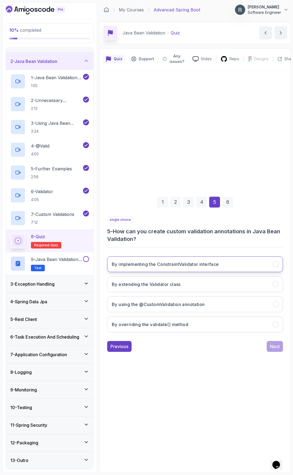
click at [217, 270] on button "By implementing the ConstraintValidator interface" at bounding box center [195, 264] width 176 height 16
click at [272, 344] on div "Next" at bounding box center [275, 346] width 10 height 7
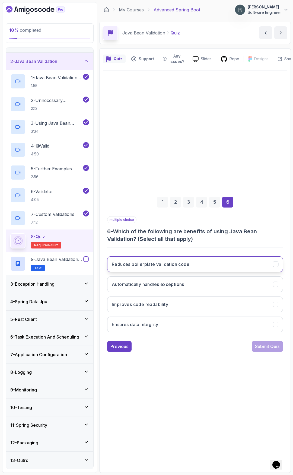
click at [184, 264] on h3 "Reduces boilerplate validation code" at bounding box center [151, 264] width 78 height 7
click at [193, 285] on button "Automatically handles exceptions" at bounding box center [195, 284] width 176 height 16
click at [190, 302] on button "Improves code readability" at bounding box center [195, 304] width 176 height 16
click at [205, 322] on button "Ensures data integrity" at bounding box center [195, 325] width 176 height 16
click at [265, 344] on div "Submit Quiz" at bounding box center [267, 346] width 25 height 7
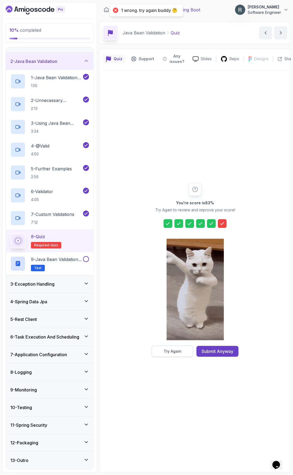
click at [186, 344] on button "Try Again" at bounding box center [173, 351] width 42 height 11
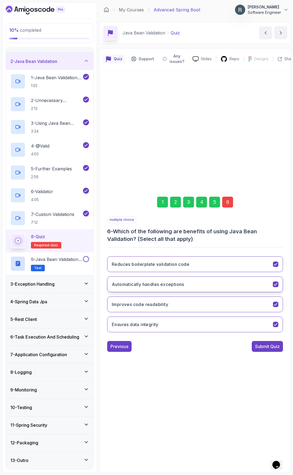
click at [200, 285] on button "Automatically handles exceptions" at bounding box center [195, 284] width 176 height 16
click at [201, 285] on button "Automatically handles exceptions" at bounding box center [195, 284] width 176 height 16
click at [204, 323] on button "Ensures data integrity" at bounding box center [195, 325] width 176 height 16
click at [201, 285] on button "Automatically handles exceptions" at bounding box center [195, 284] width 176 height 16
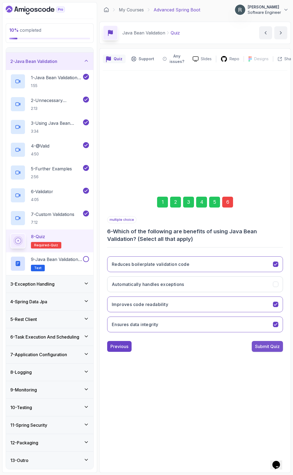
click at [265, 344] on div "Submit Quiz" at bounding box center [267, 346] width 25 height 7
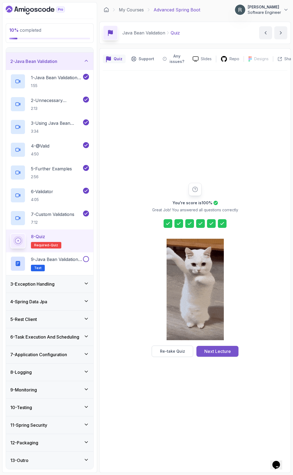
click at [215, 344] on div "Next Lecture" at bounding box center [217, 351] width 27 height 7
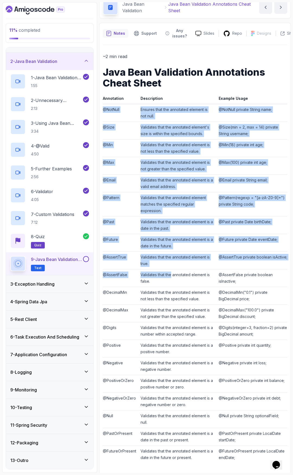
scroll to position [27, 0]
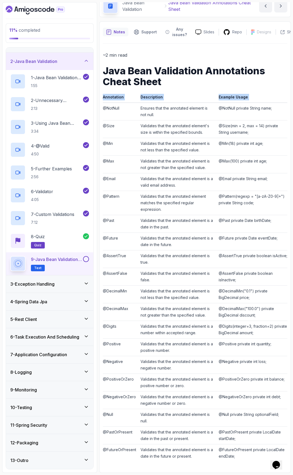
drag, startPoint x: 103, startPoint y: 134, endPoint x: 238, endPoint y: 462, distance: 354.9
click at [238, 344] on div "~2 min read Java Bean Validation Annotations Cheat Sheet Annotation Description…" at bounding box center [195, 257] width 184 height 426
copy thead "Annotation Description Example Usage"
click at [84, 258] on button at bounding box center [86, 259] width 6 height 6
click at [68, 282] on div "3 - Exception Handling" at bounding box center [49, 284] width 79 height 7
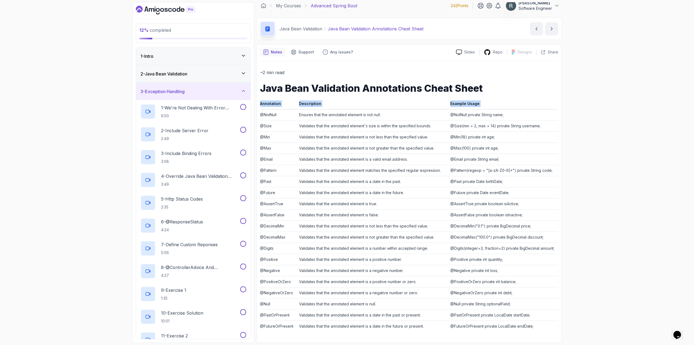
scroll to position [4, 0]
click at [343, 109] on th "Description" at bounding box center [372, 104] width 151 height 9
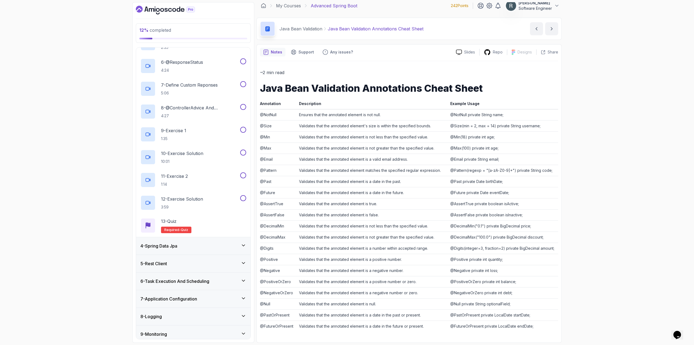
scroll to position [163, 0]
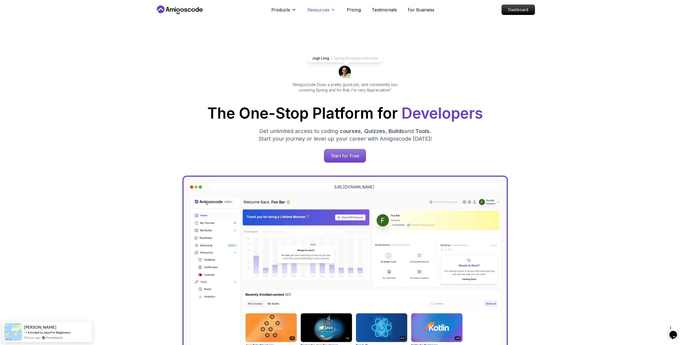
click at [317, 9] on p "Resources" at bounding box center [319, 10] width 22 height 7
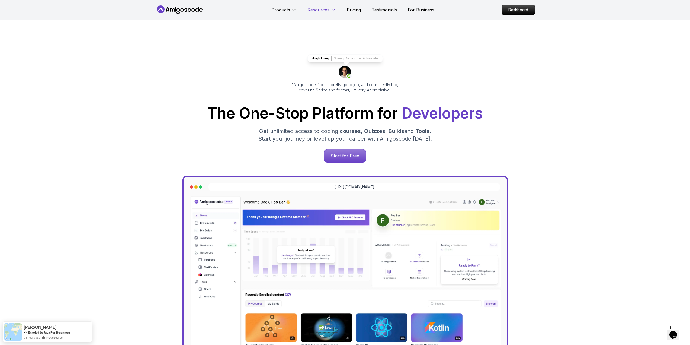
click at [321, 10] on p "Resources" at bounding box center [319, 10] width 22 height 7
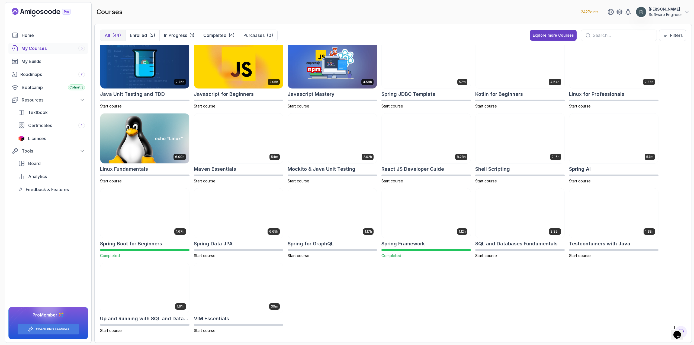
scroll to position [309, 0]
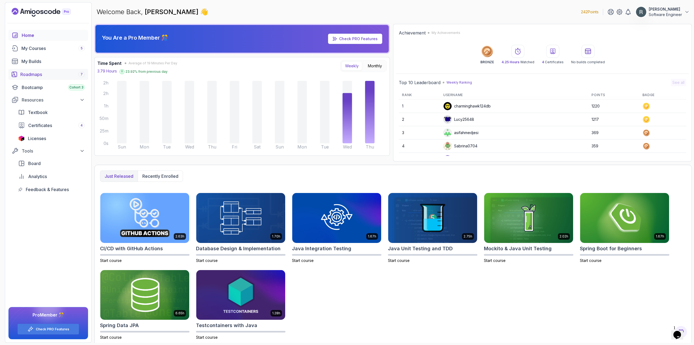
click at [65, 75] on div "Roadmaps 7" at bounding box center [52, 74] width 65 height 7
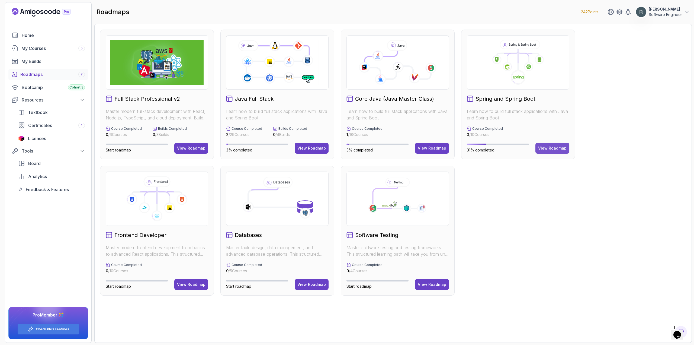
click at [562, 151] on button "View Roadmap" at bounding box center [553, 148] width 34 height 11
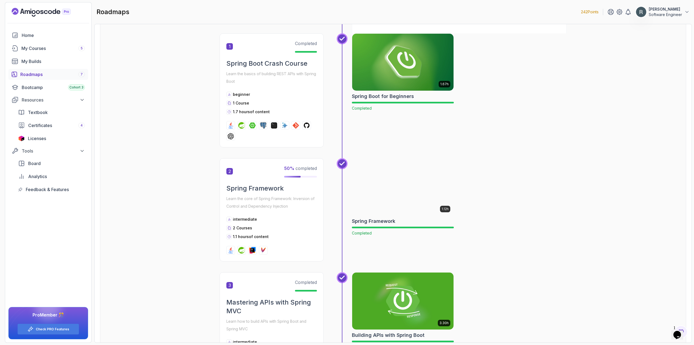
scroll to position [108, 0]
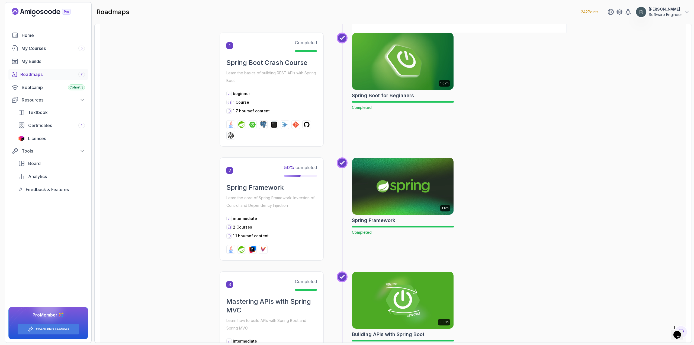
click at [228, 226] on icon at bounding box center [230, 227] width 4 height 7
click at [268, 235] on p "1.1 hours of content" at bounding box center [251, 235] width 36 height 5
click at [49, 127] on span "Certificates" at bounding box center [40, 125] width 24 height 7
